Goal: Task Accomplishment & Management: Use online tool/utility

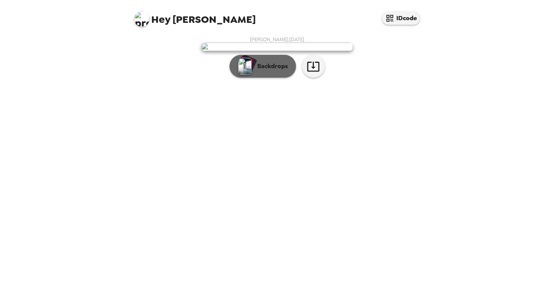
click at [264, 71] on p "Backdrops" at bounding box center [271, 66] width 35 height 9
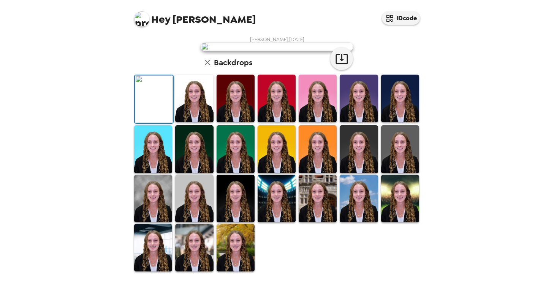
scroll to position [84, 0]
click at [280, 122] on img at bounding box center [277, 99] width 38 height 48
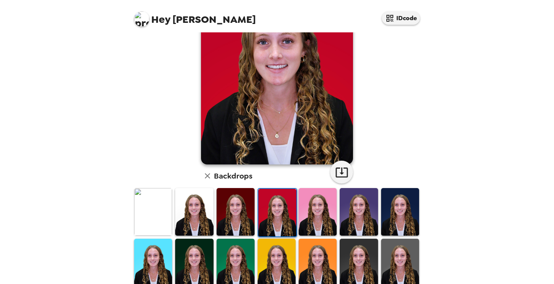
scroll to position [50, 0]
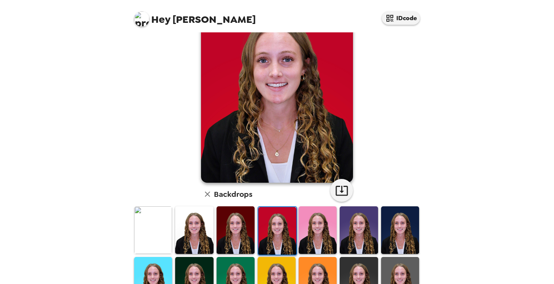
click at [352, 214] on img at bounding box center [359, 230] width 38 height 48
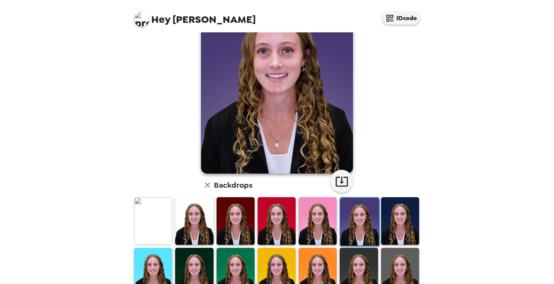
scroll to position [84, 0]
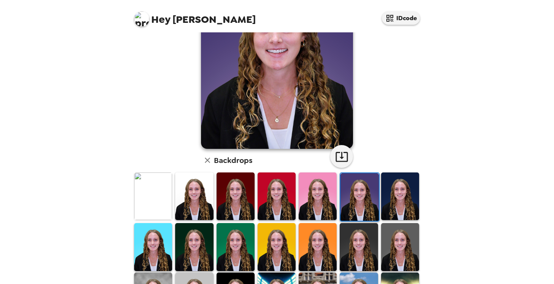
click at [272, 190] on img at bounding box center [277, 196] width 38 height 48
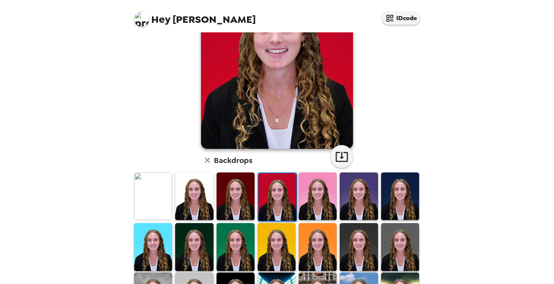
click at [152, 182] on img at bounding box center [153, 196] width 38 height 48
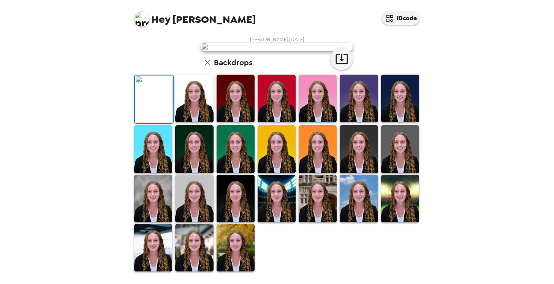
scroll to position [151, 0]
click at [231, 122] on img at bounding box center [236, 99] width 38 height 48
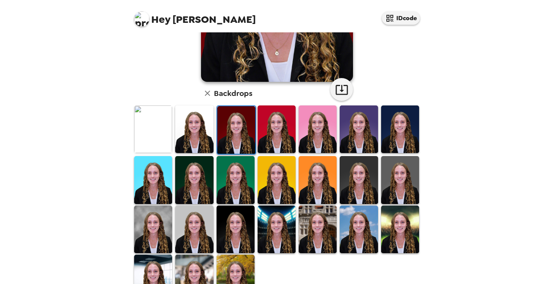
click at [231, 127] on img at bounding box center [236, 130] width 38 height 48
click at [304, 184] on img at bounding box center [318, 180] width 38 height 48
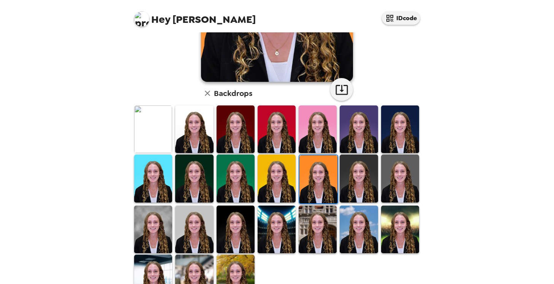
click at [246, 181] on img at bounding box center [236, 178] width 38 height 48
